Goal: Book appointment/travel/reservation

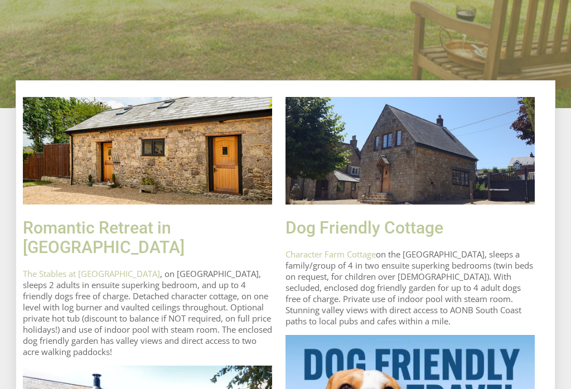
scroll to position [389, 0]
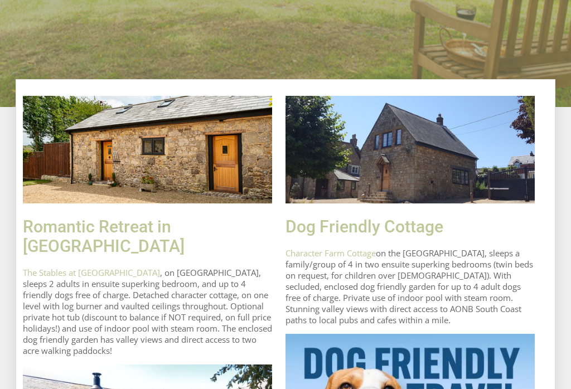
click at [360, 259] on link "Character Farm Cottage" at bounding box center [330, 252] width 90 height 11
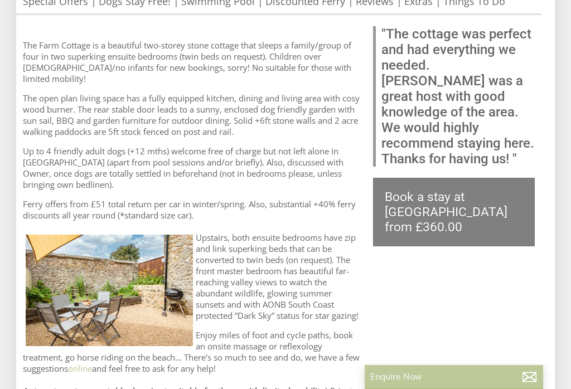
scroll to position [505, 0]
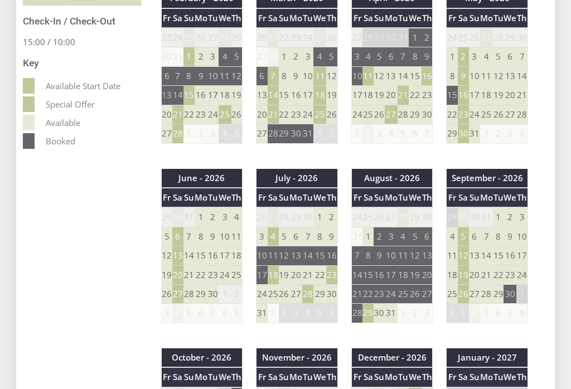
scroll to position [689, 0]
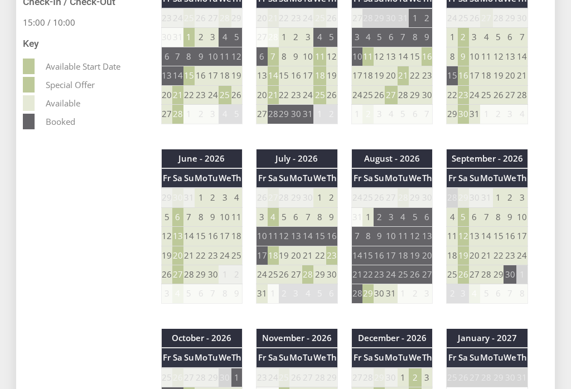
click at [276, 246] on td "18" at bounding box center [273, 255] width 11 height 19
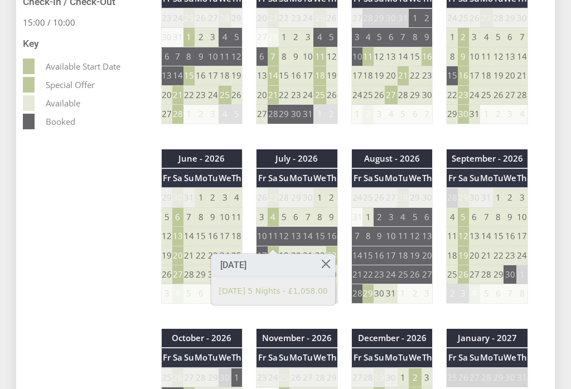
click at [276, 227] on td "11" at bounding box center [273, 236] width 11 height 19
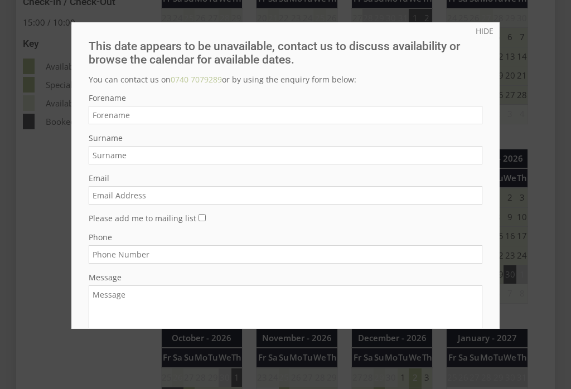
click at [491, 29] on link "HIDE" at bounding box center [484, 31] width 18 height 11
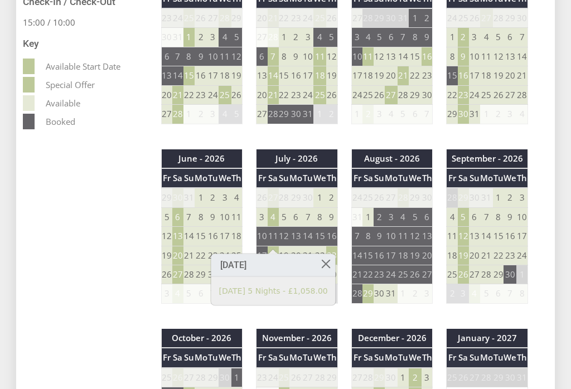
click at [275, 227] on td "11" at bounding box center [273, 236] width 11 height 19
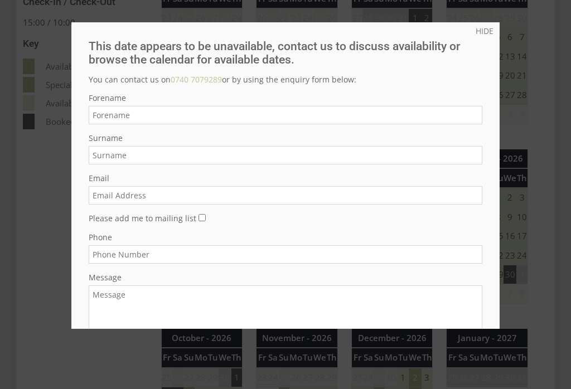
click at [491, 32] on link "HIDE" at bounding box center [484, 31] width 18 height 11
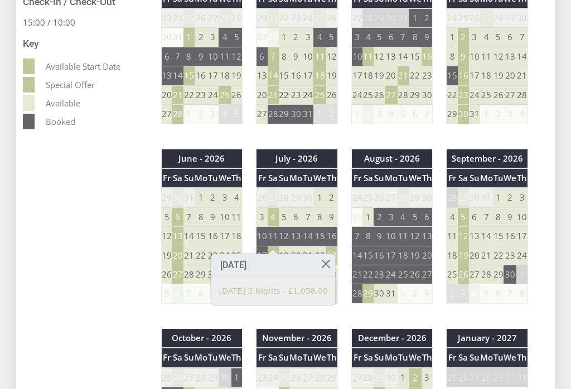
click at [327, 266] on link at bounding box center [326, 264] width 20 height 20
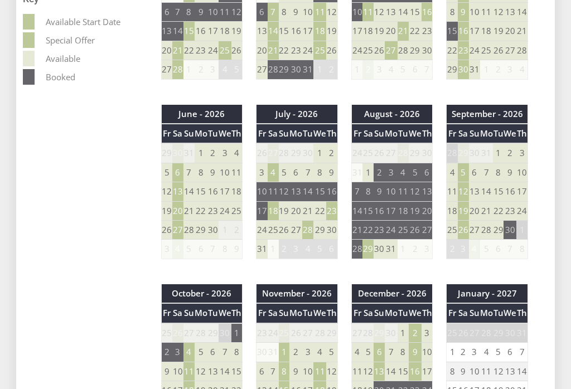
scroll to position [743, 0]
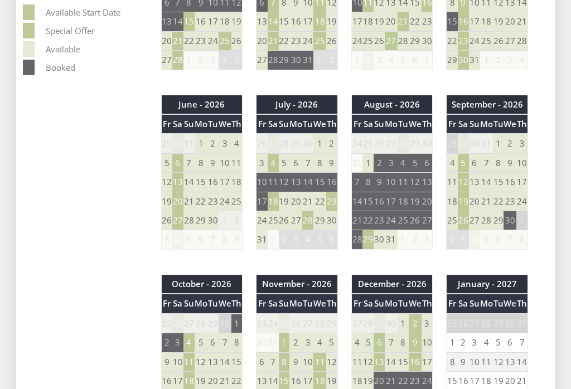
click at [273, 153] on td "4" at bounding box center [273, 162] width 11 height 19
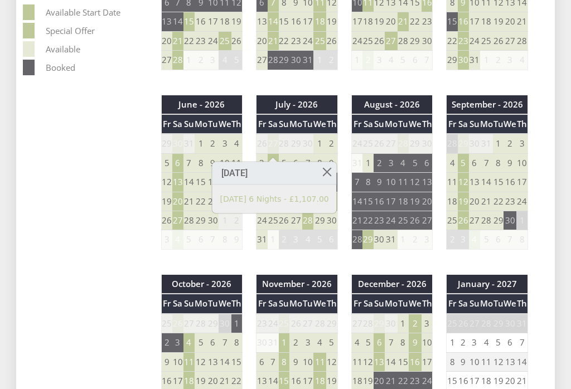
click at [331, 172] on link at bounding box center [327, 172] width 20 height 20
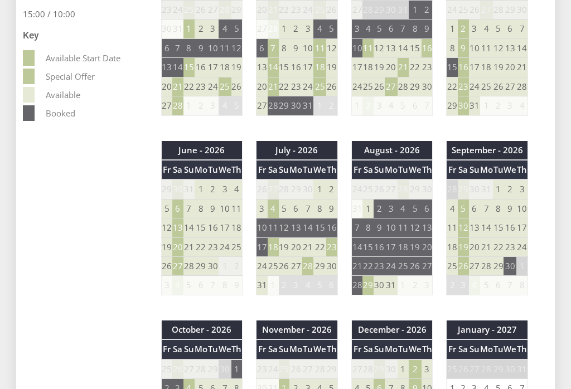
scroll to position [697, 0]
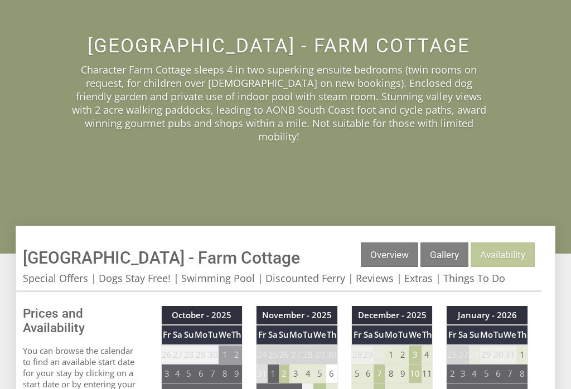
click at [453, 246] on link "Gallery" at bounding box center [444, 255] width 48 height 25
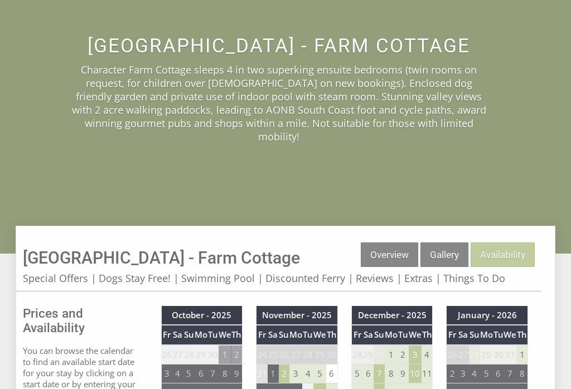
scroll to position [173, 0]
